Goal: Transaction & Acquisition: Book appointment/travel/reservation

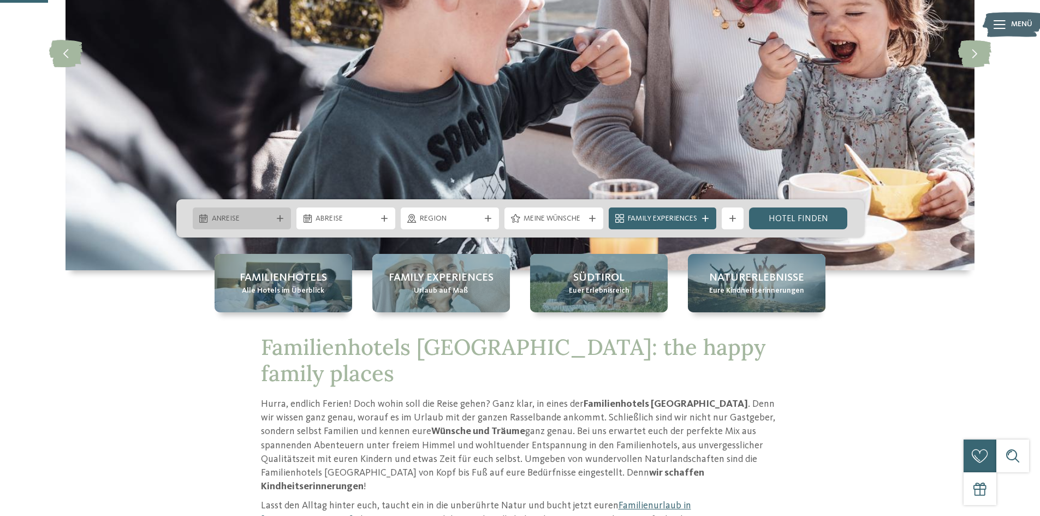
click at [257, 218] on span "Anreise" at bounding box center [242, 219] width 61 height 11
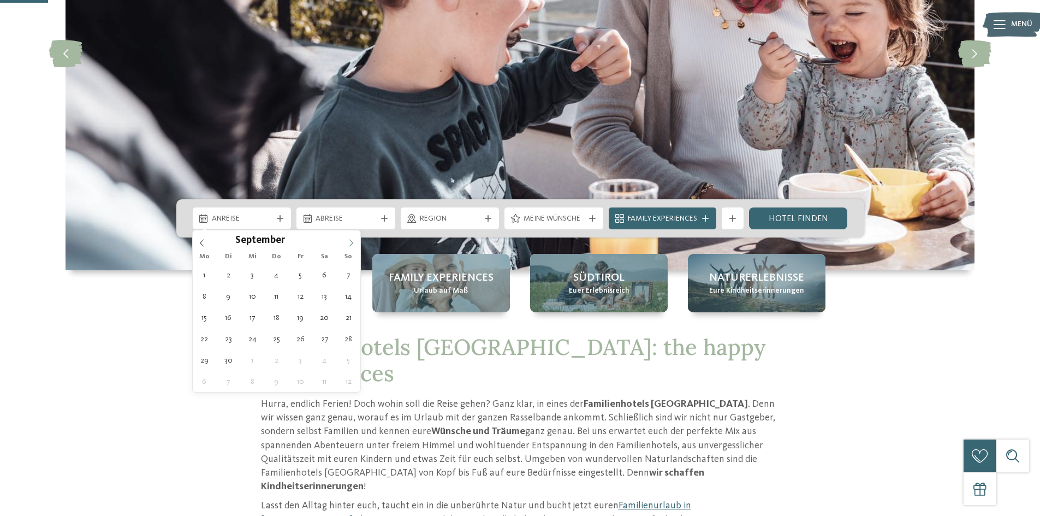
click at [352, 243] on icon at bounding box center [351, 243] width 8 height 8
type div "[DATE]"
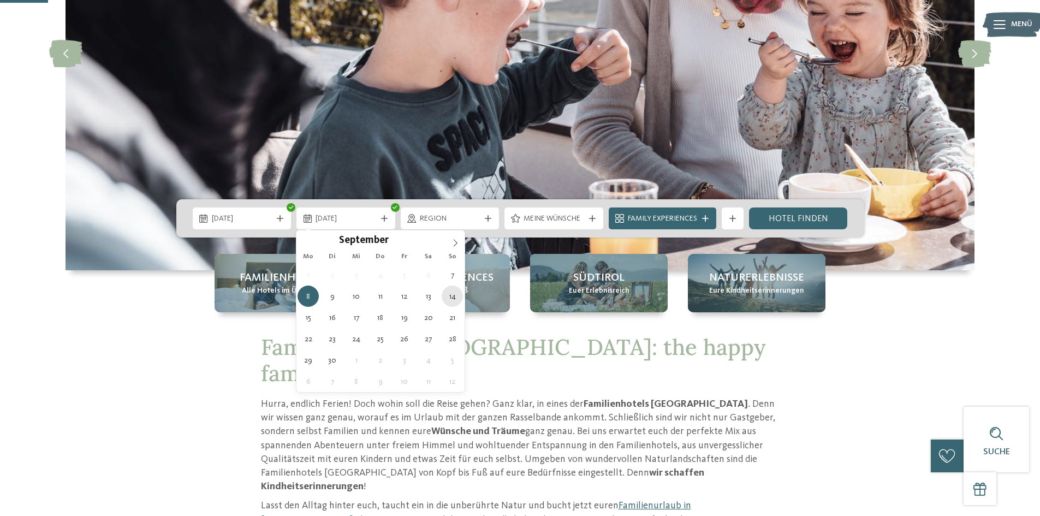
type div "[DATE]"
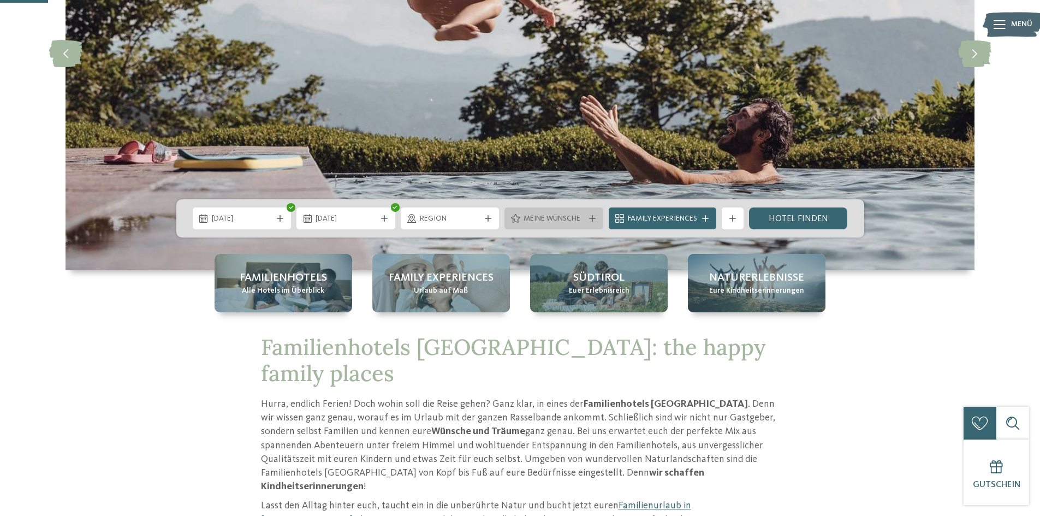
click at [585, 219] on div "Meine Wünsche" at bounding box center [554, 218] width 66 height 12
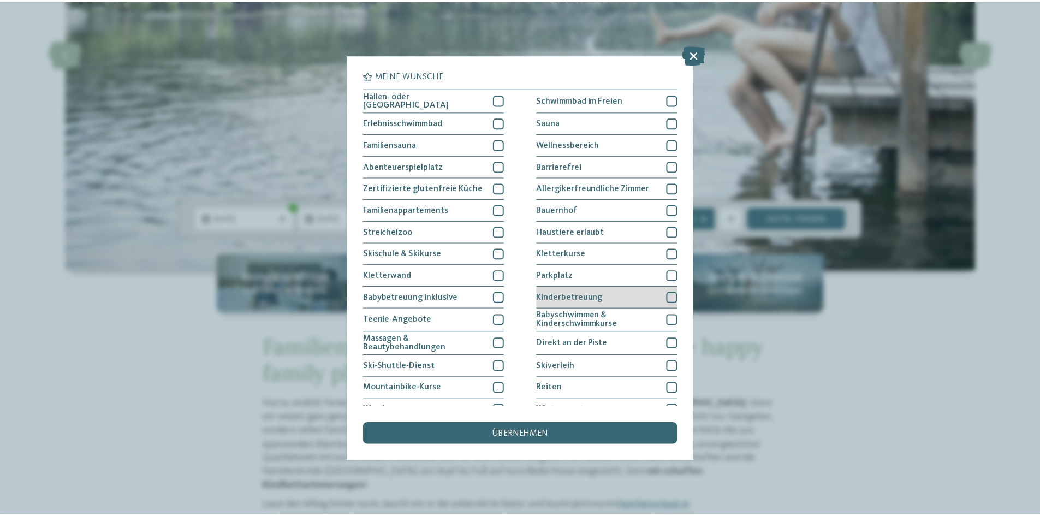
scroll to position [56, 0]
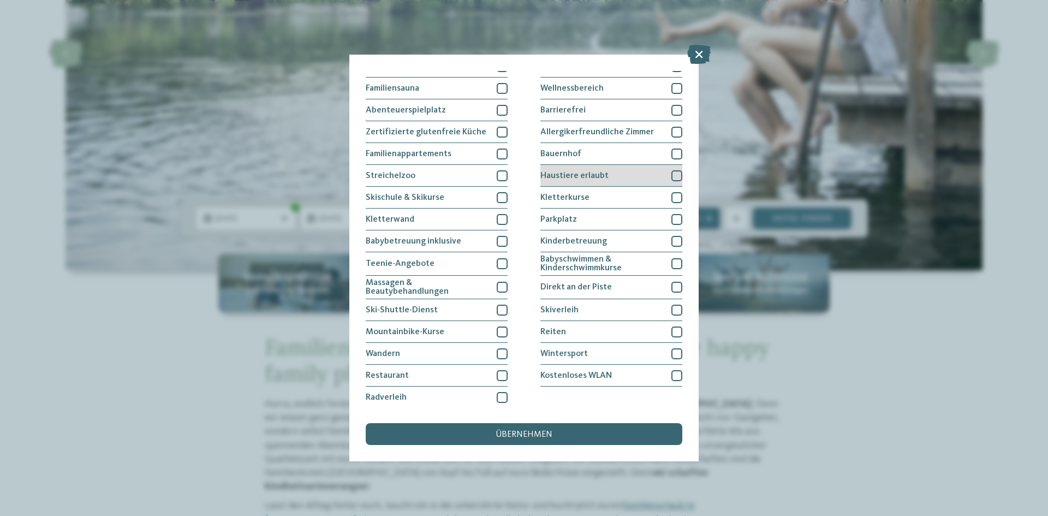
click at [637, 170] on div "Haustiere erlaubt" at bounding box center [612, 176] width 142 height 22
click at [524, 429] on div "übernehmen" at bounding box center [524, 434] width 317 height 22
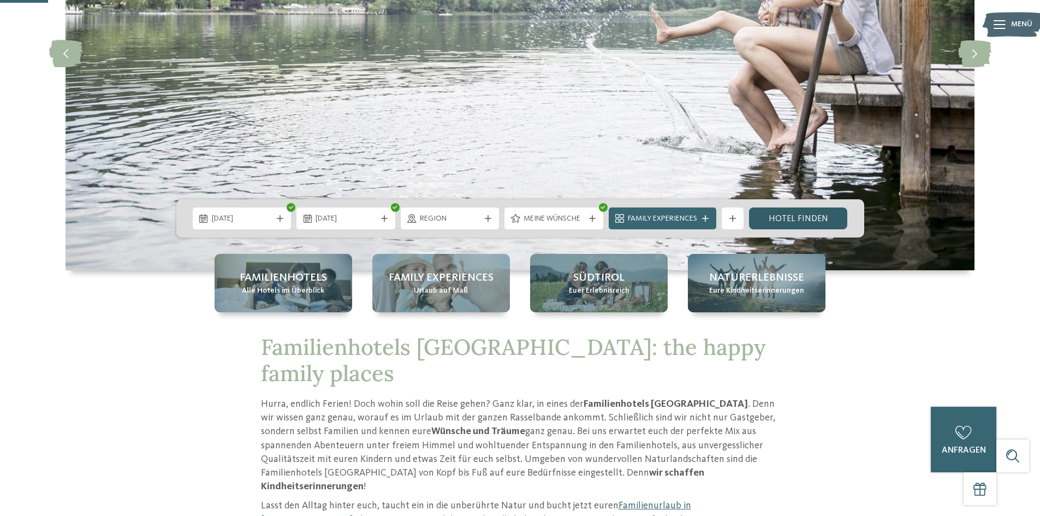
click at [776, 213] on link "Hotel finden" at bounding box center [798, 218] width 99 height 22
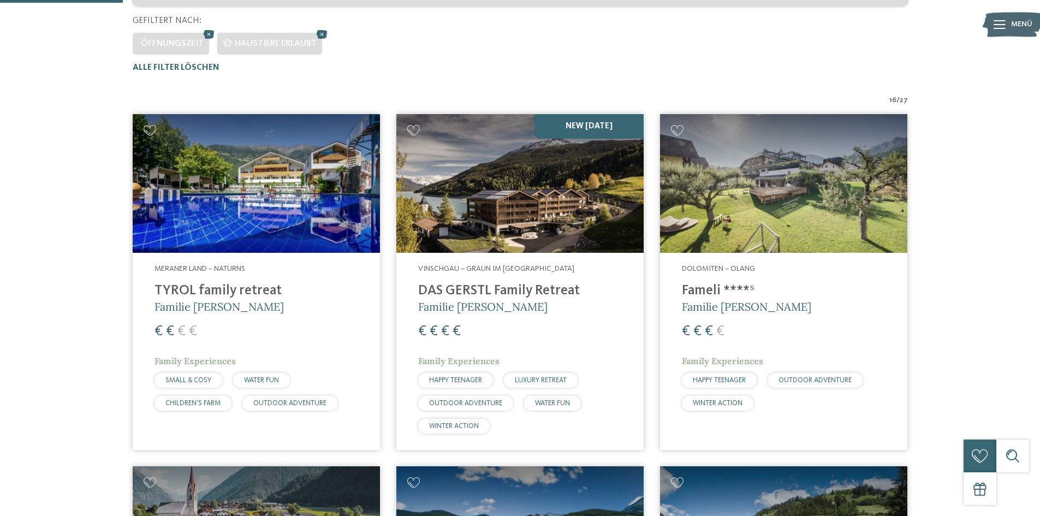
scroll to position [249, 0]
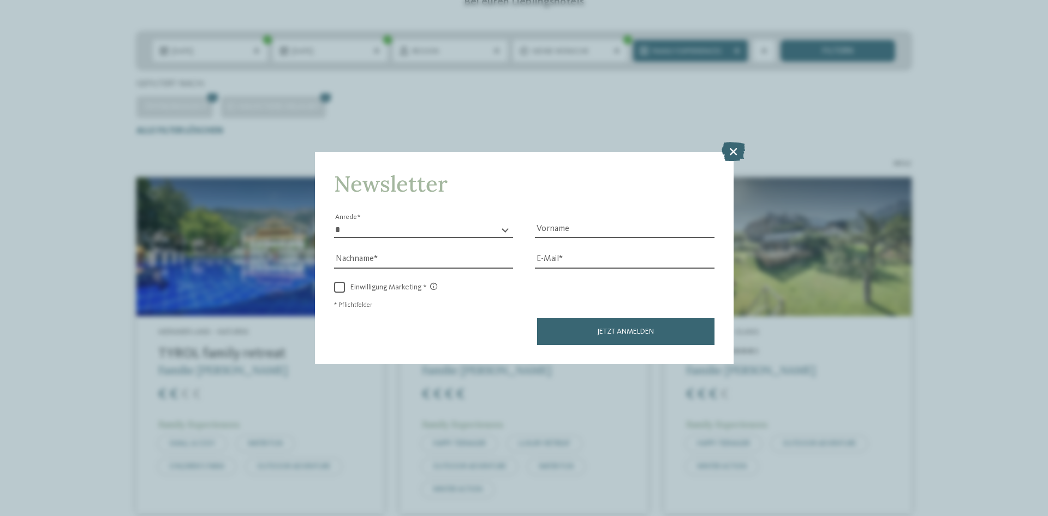
click at [738, 149] on icon at bounding box center [733, 151] width 23 height 19
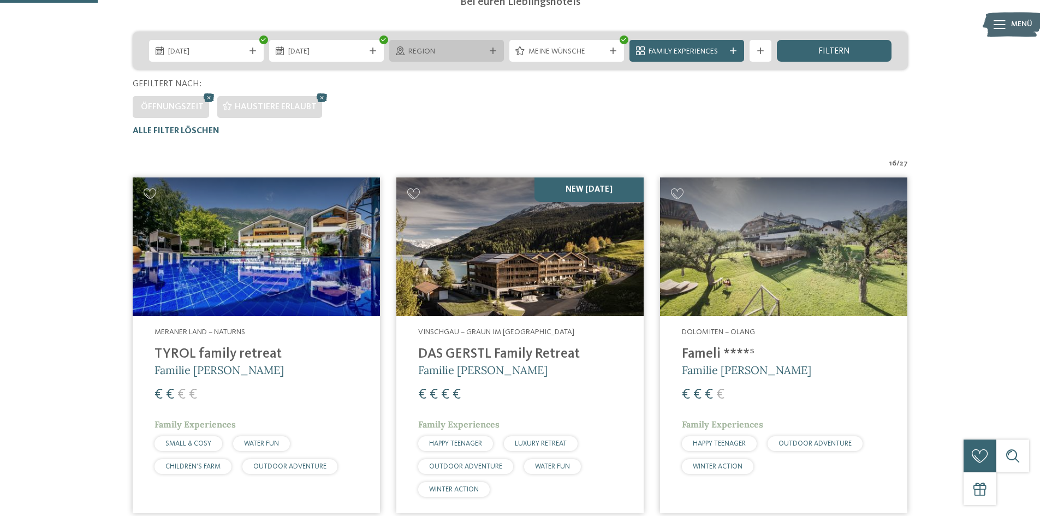
click at [488, 46] on div "Region" at bounding box center [446, 51] width 115 height 22
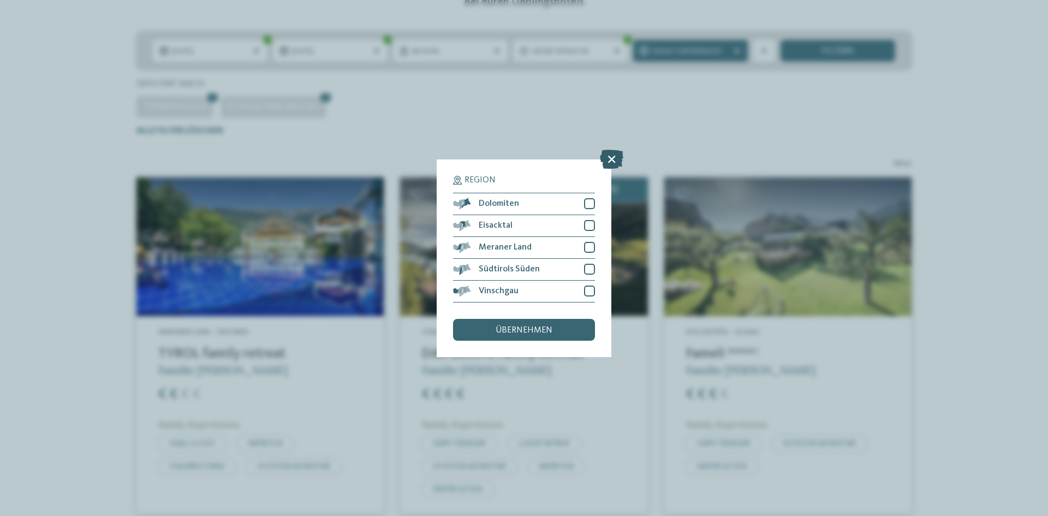
click at [616, 156] on icon at bounding box center [611, 158] width 23 height 19
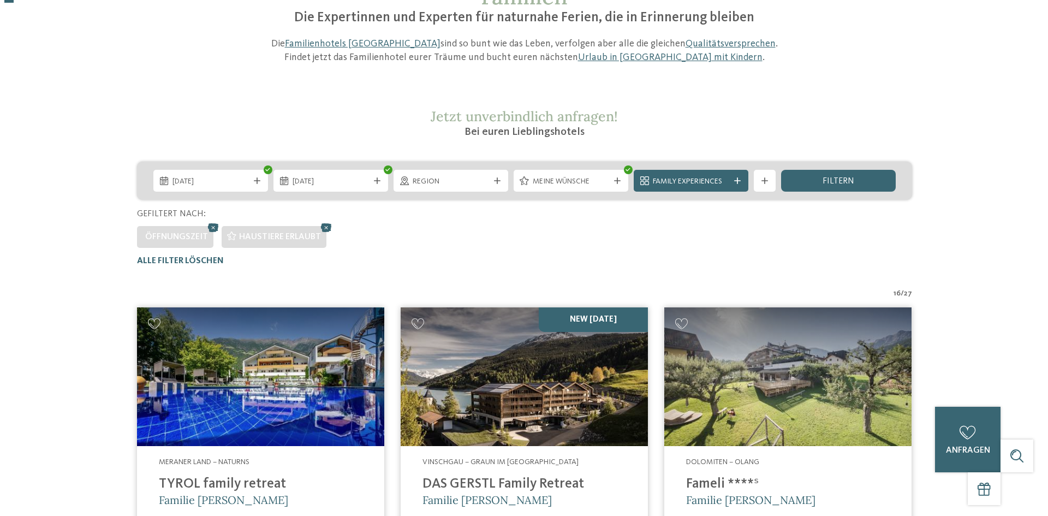
scroll to position [0, 0]
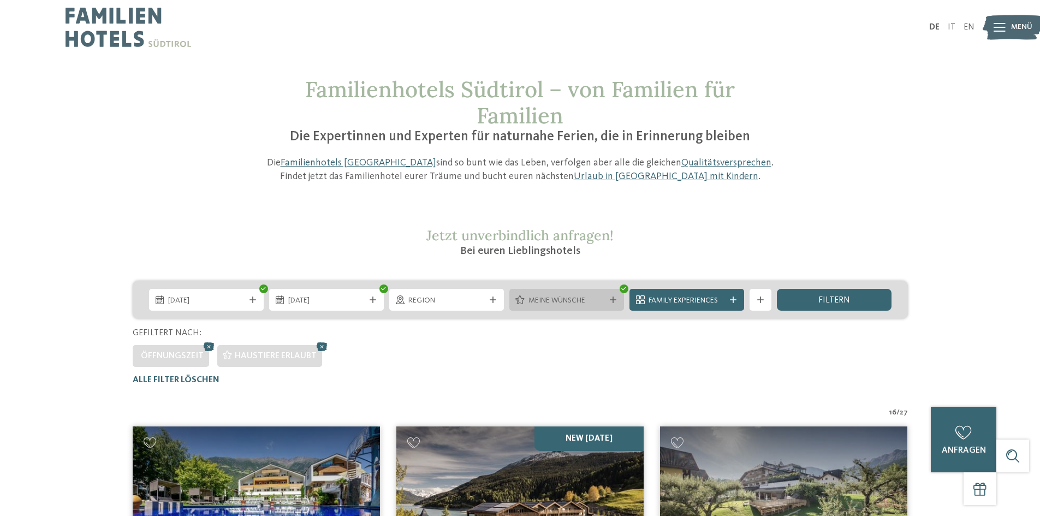
click at [560, 299] on span "Meine Wünsche" at bounding box center [567, 300] width 76 height 11
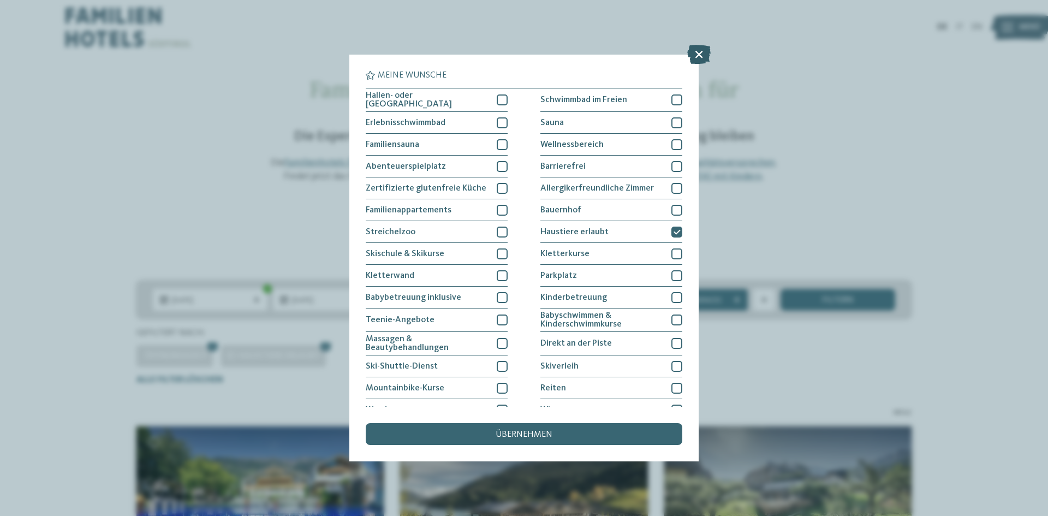
click at [691, 52] on icon at bounding box center [698, 54] width 23 height 19
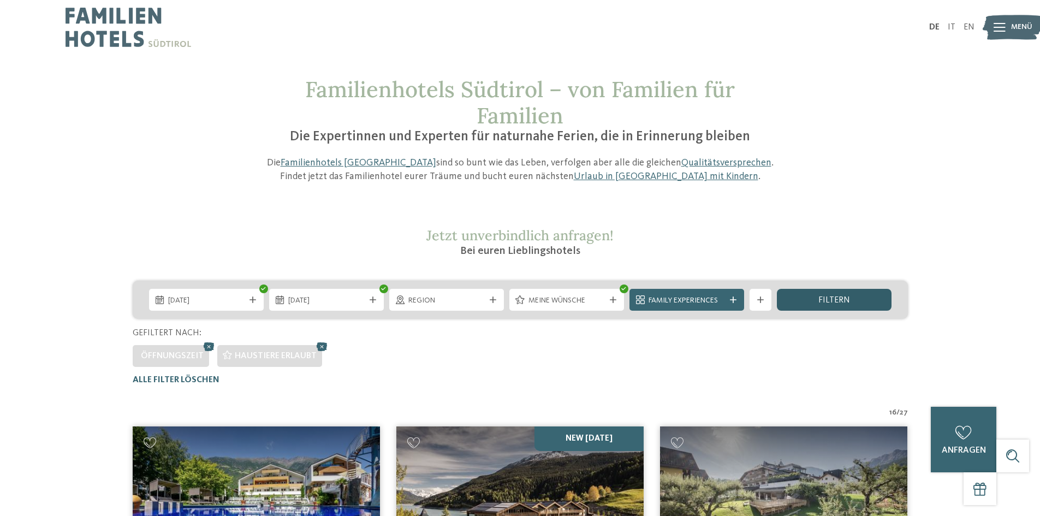
click at [824, 299] on span "filtern" at bounding box center [835, 300] width 32 height 9
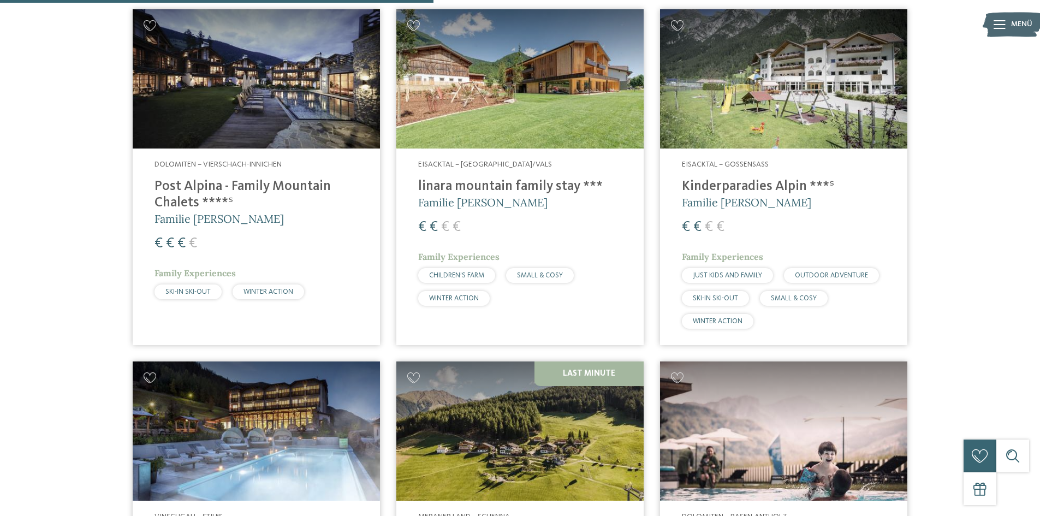
scroll to position [1286, 0]
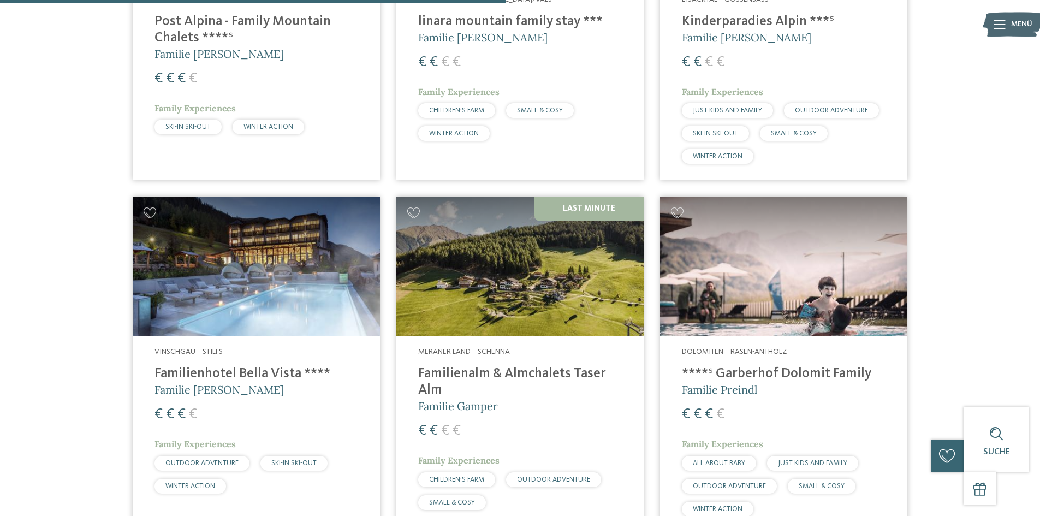
click at [746, 373] on h4 "****ˢ Garberhof Dolomit Family" at bounding box center [784, 374] width 204 height 16
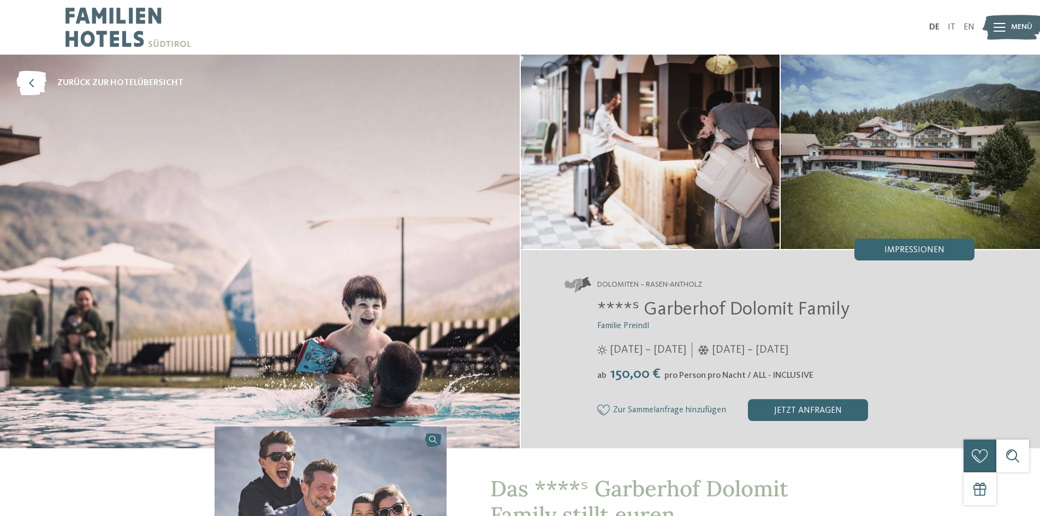
click at [890, 160] on img at bounding box center [910, 152] width 259 height 194
click at [905, 243] on div "Impressionen" at bounding box center [915, 250] width 120 height 22
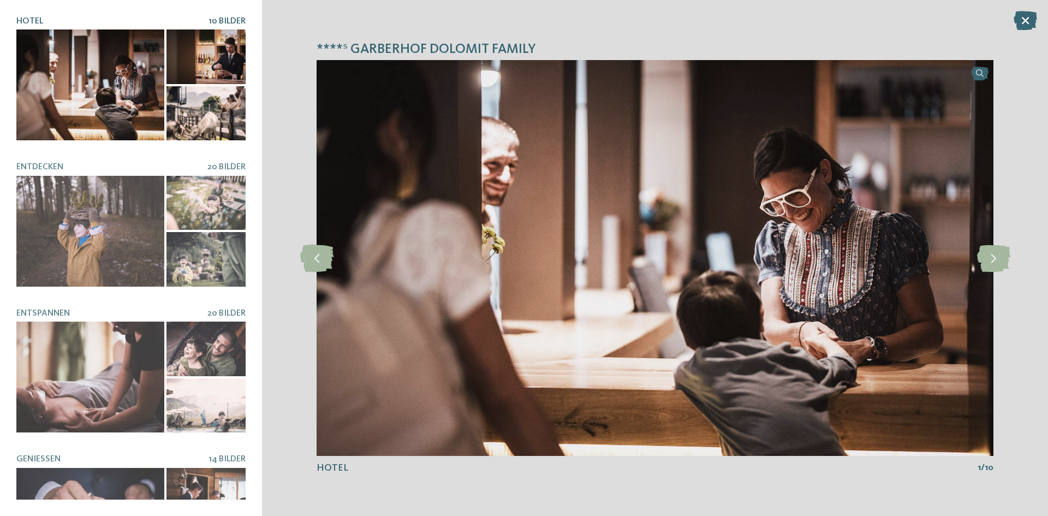
click at [90, 77] on div at bounding box center [90, 84] width 148 height 111
click at [1030, 21] on icon at bounding box center [1025, 20] width 23 height 19
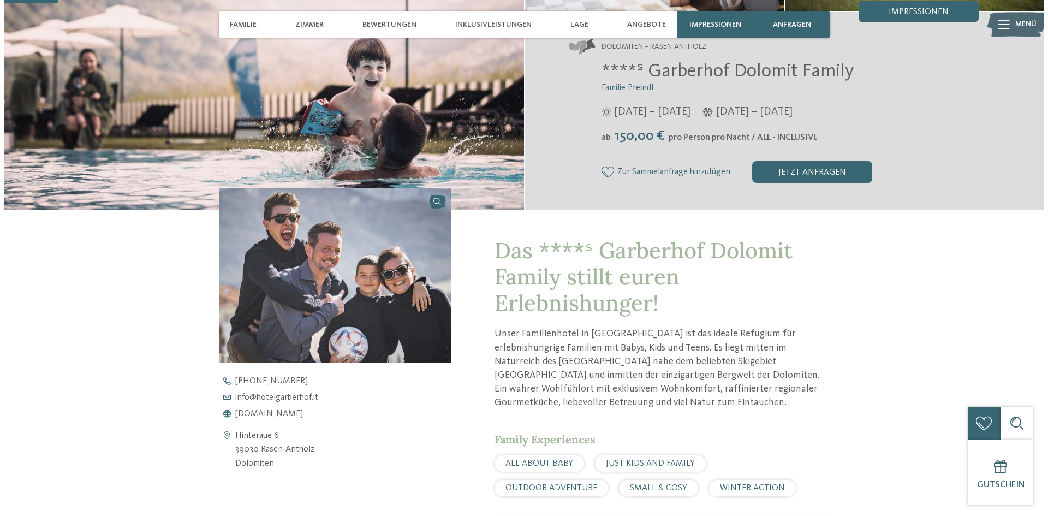
scroll to position [218, 0]
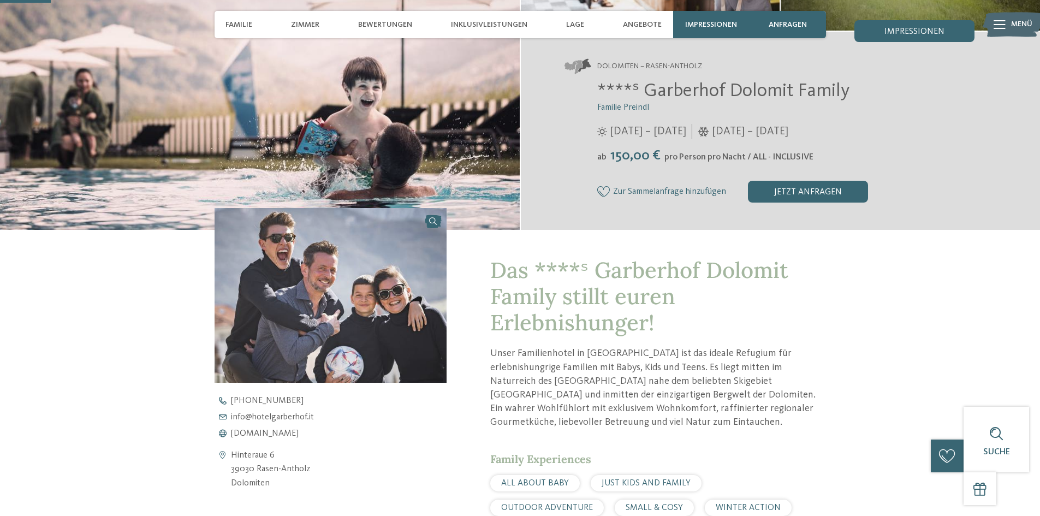
click at [721, 25] on span "Impressionen" at bounding box center [711, 24] width 52 height 9
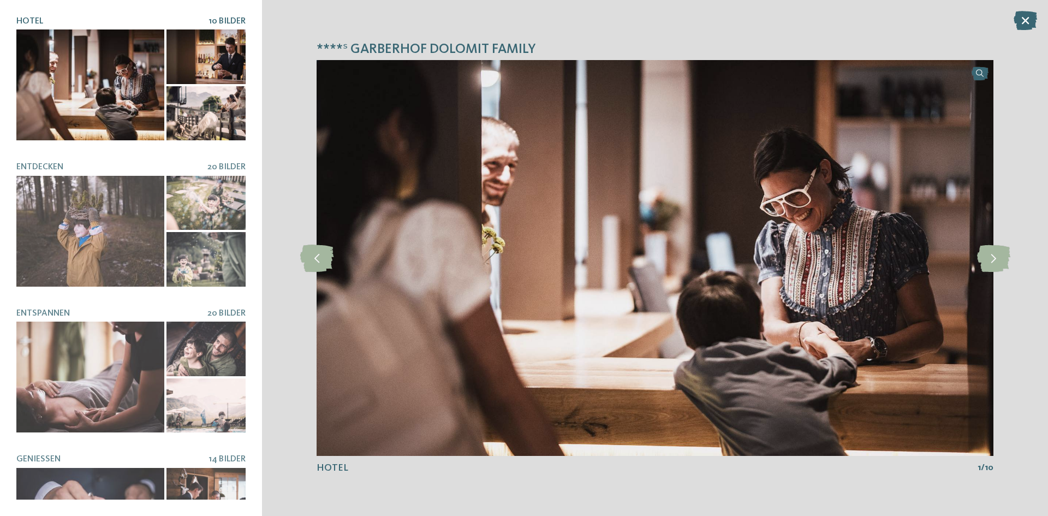
click at [142, 66] on div at bounding box center [90, 84] width 148 height 111
click at [215, 113] on div at bounding box center [206, 113] width 79 height 55
click at [999, 258] on icon at bounding box center [993, 258] width 33 height 27
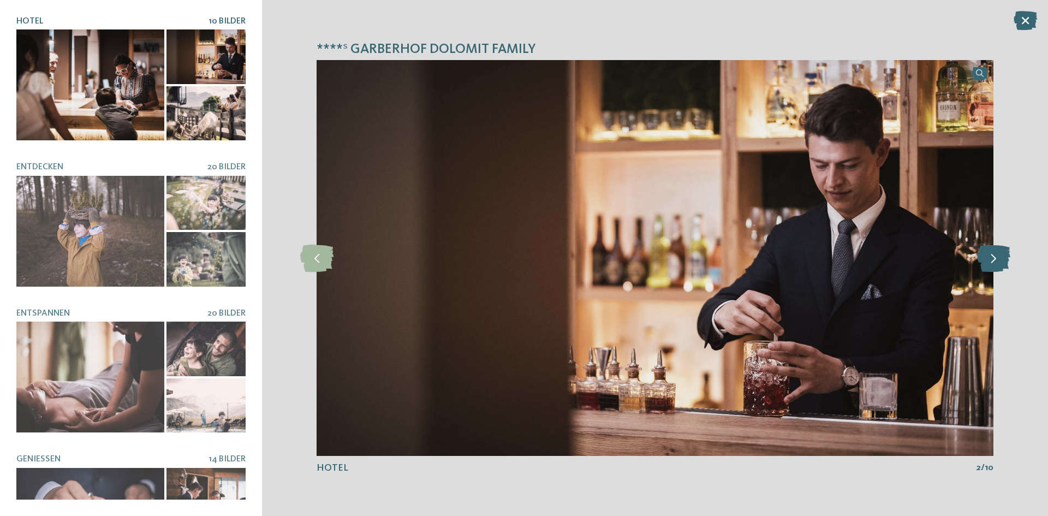
click at [998, 258] on icon at bounding box center [993, 258] width 33 height 27
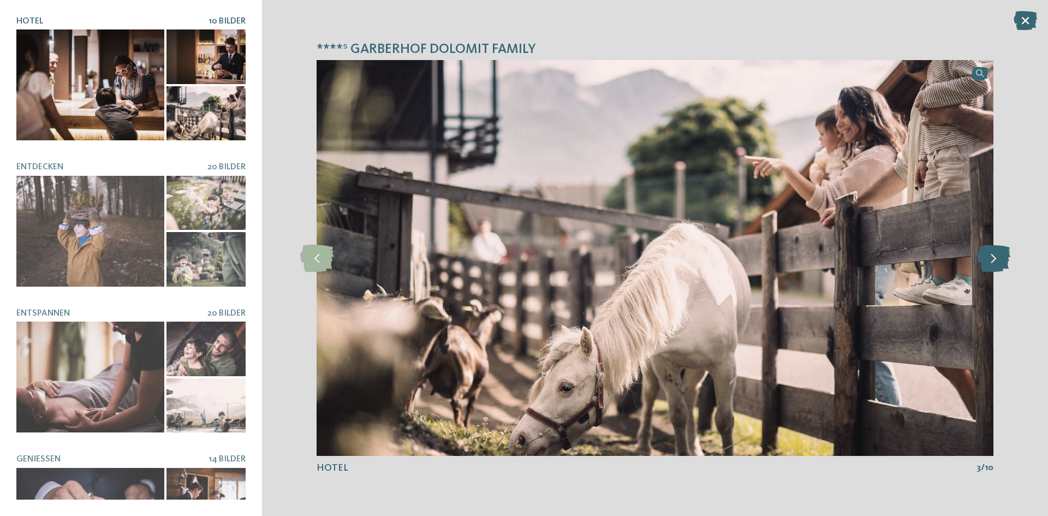
click at [998, 258] on icon at bounding box center [993, 258] width 33 height 27
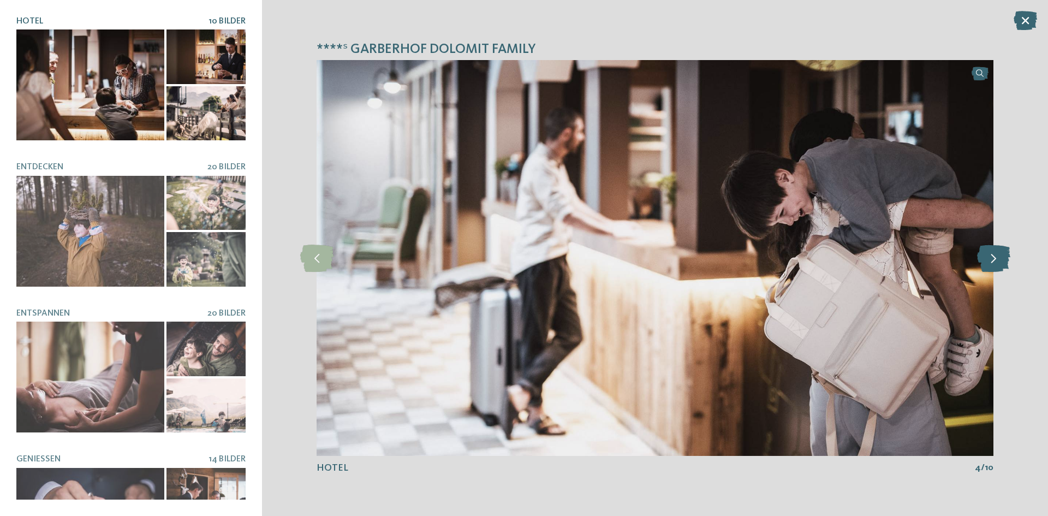
click at [998, 257] on icon at bounding box center [993, 258] width 33 height 27
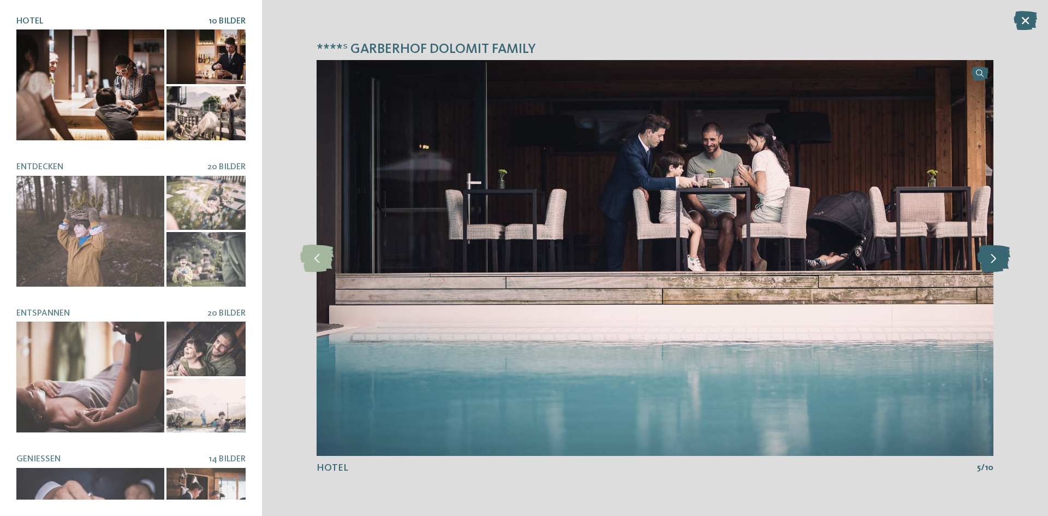
click at [998, 258] on icon at bounding box center [993, 258] width 33 height 27
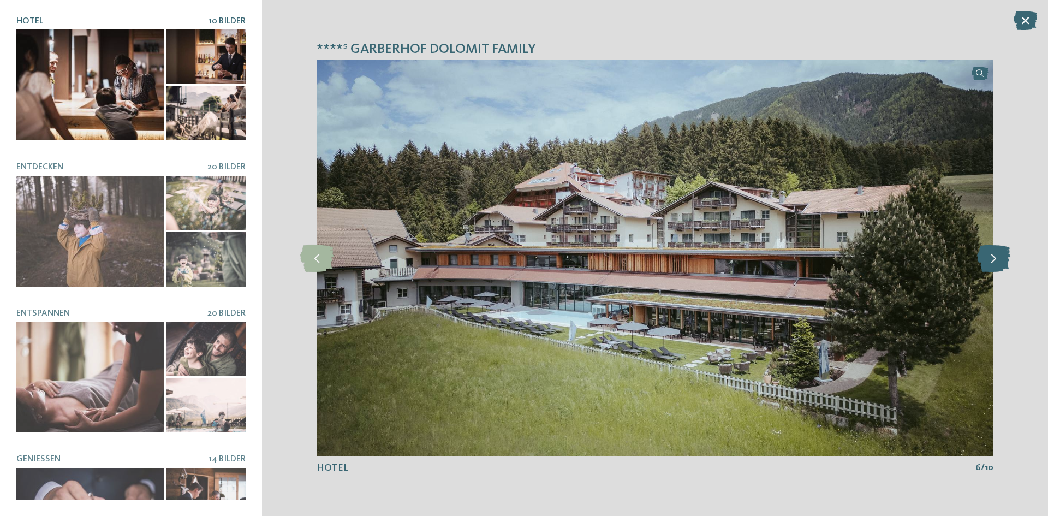
click at [997, 258] on icon at bounding box center [993, 258] width 33 height 27
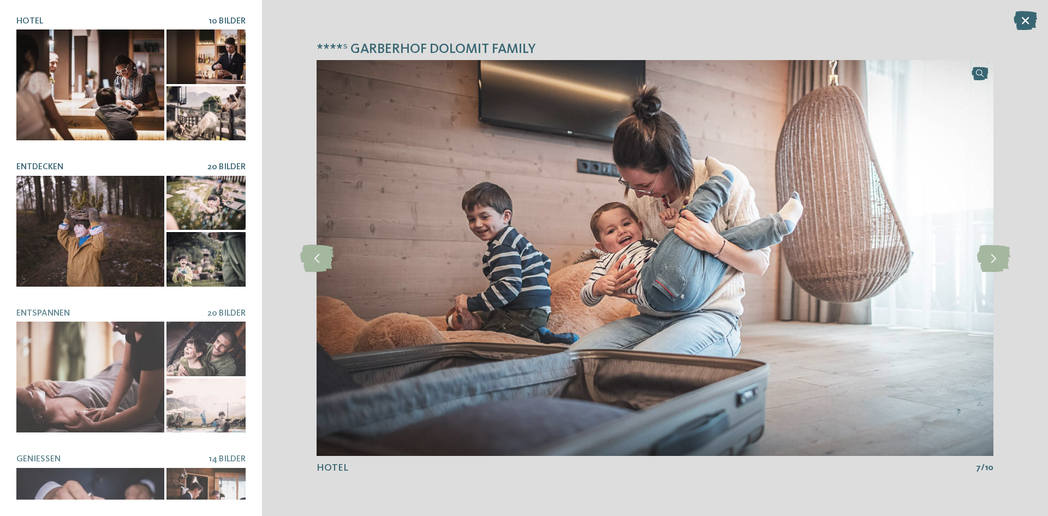
click at [61, 213] on div at bounding box center [90, 231] width 148 height 111
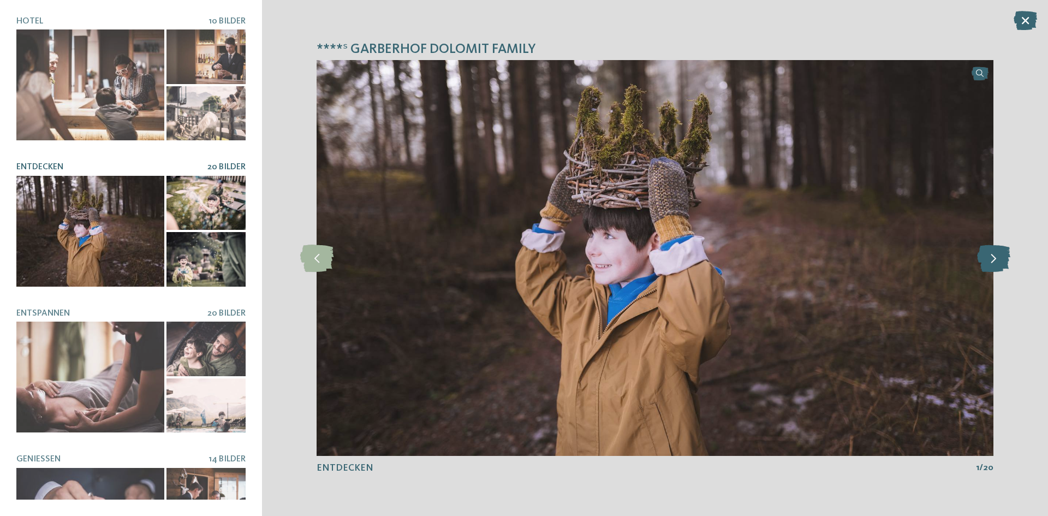
click at [994, 264] on icon at bounding box center [993, 258] width 33 height 27
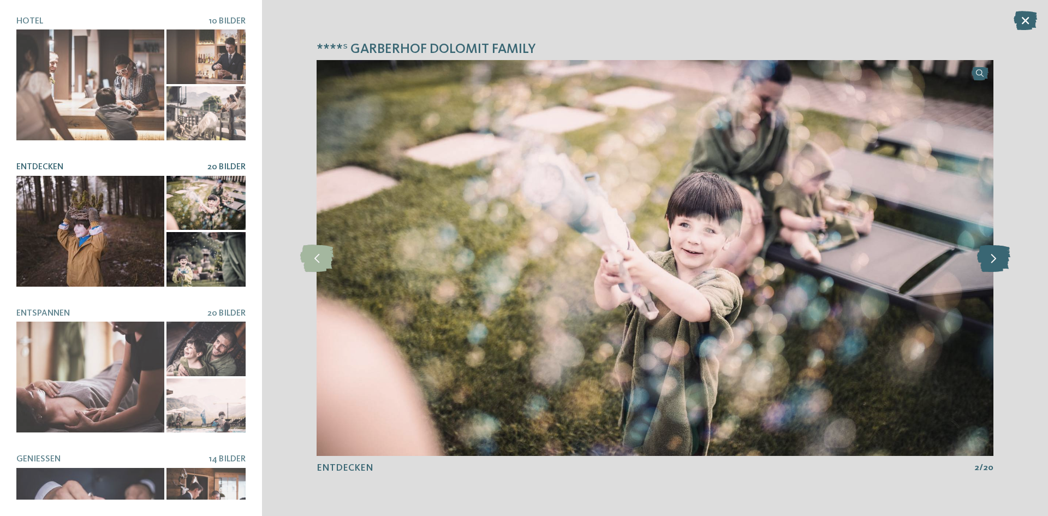
click at [994, 264] on icon at bounding box center [993, 258] width 33 height 27
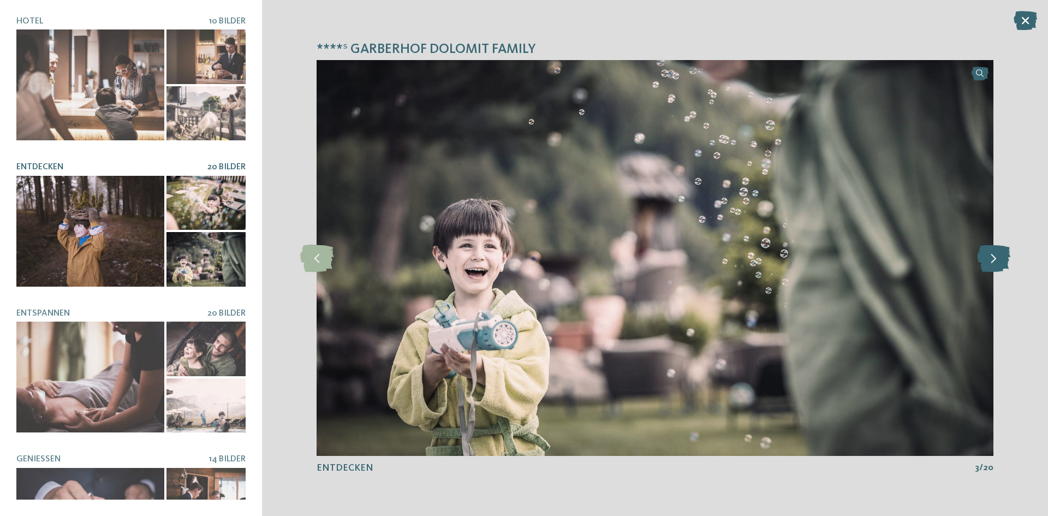
click at [993, 264] on icon at bounding box center [993, 258] width 33 height 27
